Goal: Find specific page/section: Find specific page/section

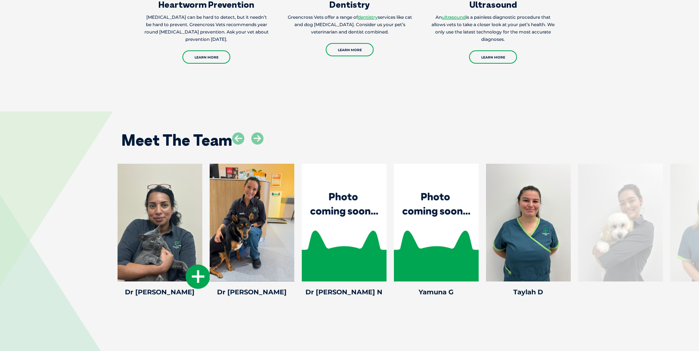
scroll to position [1068, 0]
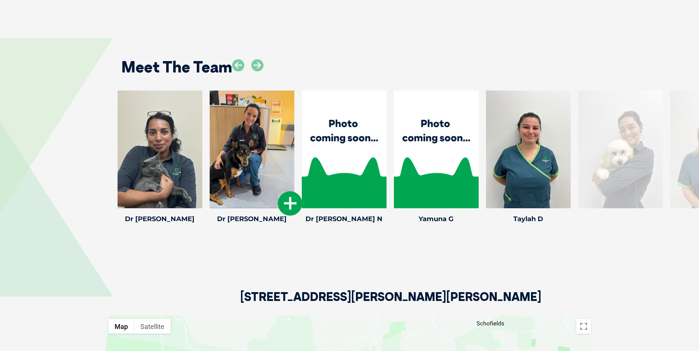
click at [276, 176] on div at bounding box center [252, 150] width 85 height 118
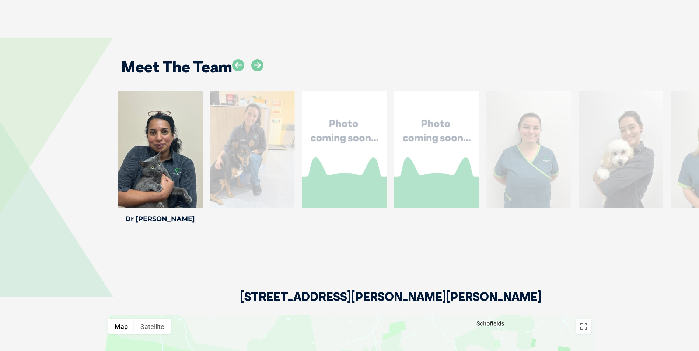
drag, startPoint x: 678, startPoint y: 188, endPoint x: 293, endPoint y: 240, distance: 389.2
click at [295, 230] on div "Meet The Team Dr Rainbow N Dr Rainbow N Veterinarian Yamuna G Yamuna G Veterina…" at bounding box center [349, 135] width 699 height 239
click at [70, 190] on div "Dr [PERSON_NAME] N Dr Rainbow N Veterinarian Yamuna G Yamuna G Veterinarian Tay…" at bounding box center [349, 159] width 699 height 136
drag, startPoint x: 264, startPoint y: 61, endPoint x: 254, endPoint y: 65, distance: 11.2
click at [263, 62] on div "Meet The Team" at bounding box center [349, 65] width 471 height 38
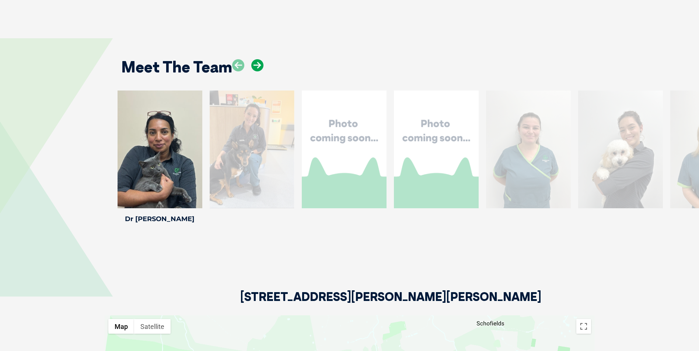
click at [256, 65] on icon at bounding box center [257, 65] width 12 height 12
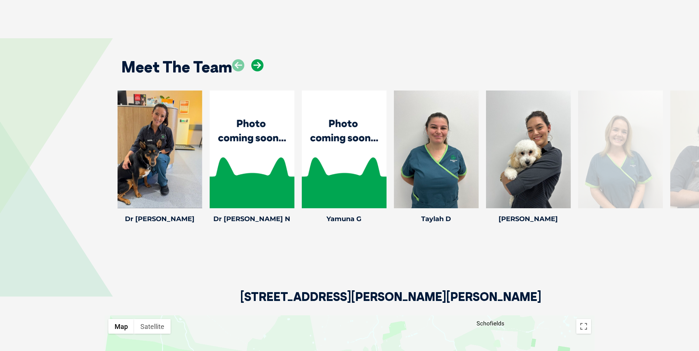
click at [256, 66] on icon at bounding box center [257, 65] width 12 height 12
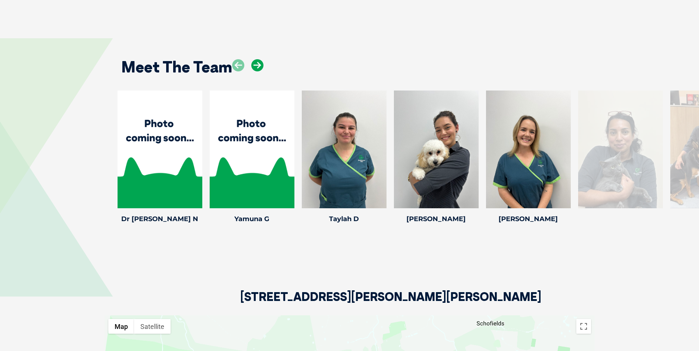
click at [256, 66] on icon at bounding box center [257, 65] width 12 height 12
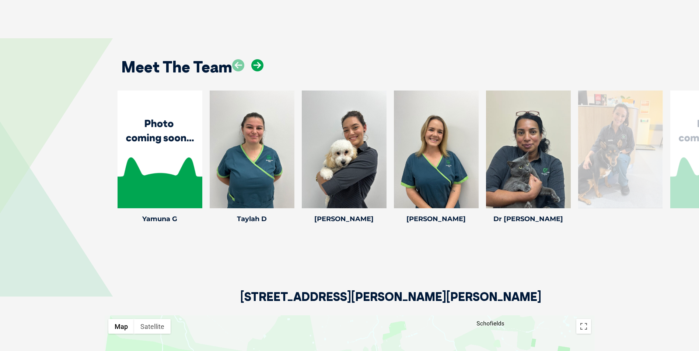
click at [257, 66] on icon at bounding box center [257, 65] width 12 height 12
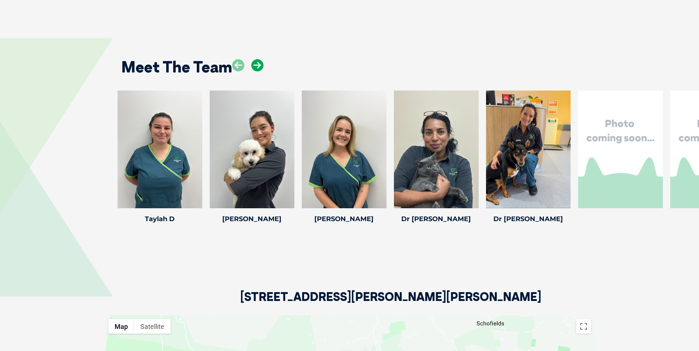
click at [257, 66] on icon at bounding box center [257, 65] width 12 height 12
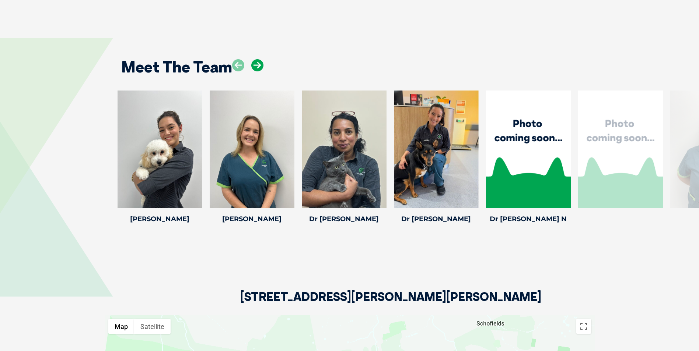
click at [257, 66] on icon at bounding box center [257, 65] width 12 height 12
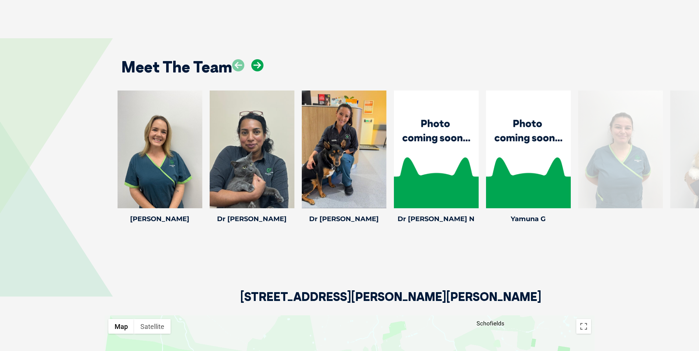
click at [257, 66] on icon at bounding box center [257, 65] width 12 height 12
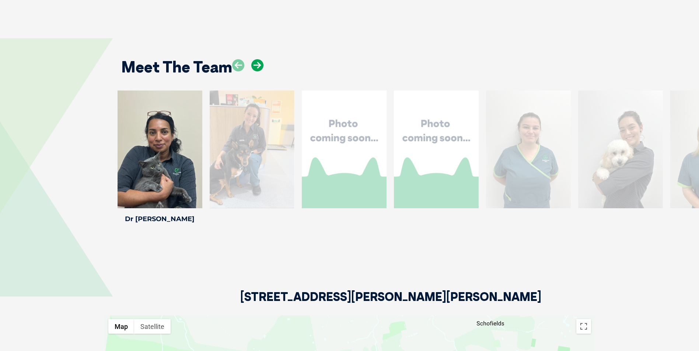
click at [257, 67] on icon at bounding box center [257, 65] width 12 height 12
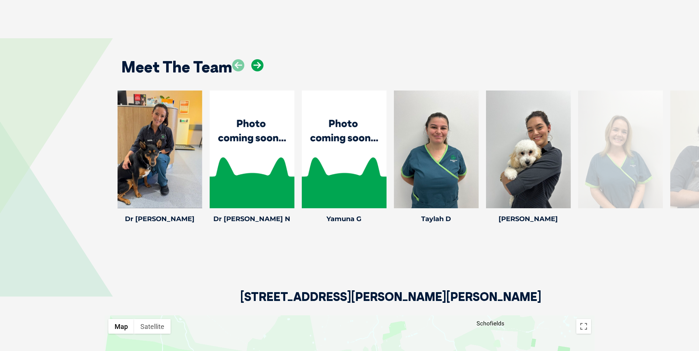
click at [257, 67] on icon at bounding box center [257, 65] width 12 height 12
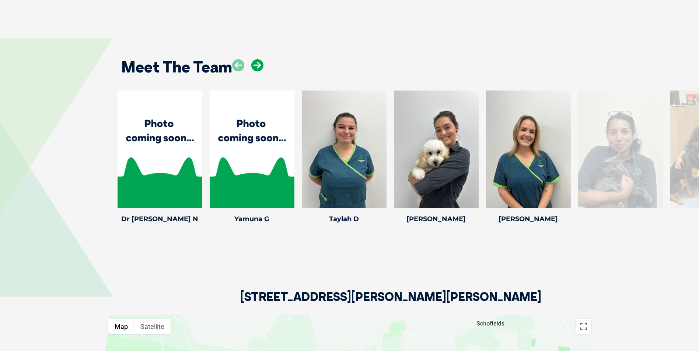
click at [257, 67] on icon at bounding box center [257, 65] width 12 height 12
click at [258, 67] on icon at bounding box center [257, 65] width 12 height 12
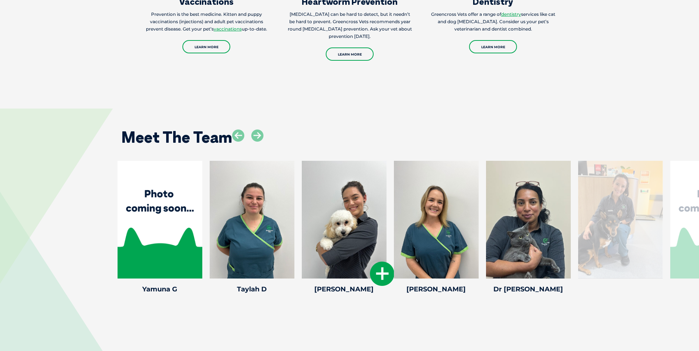
scroll to position [995, 0]
